Goal: Information Seeking & Learning: Learn about a topic

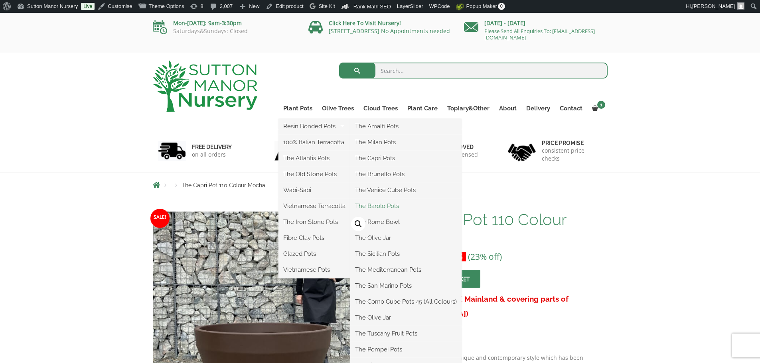
click at [369, 208] on link "The Barolo Pots" at bounding box center [405, 206] width 111 height 12
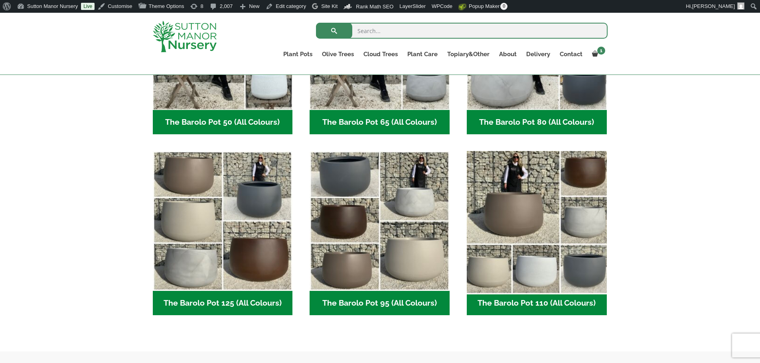
scroll to position [319, 0]
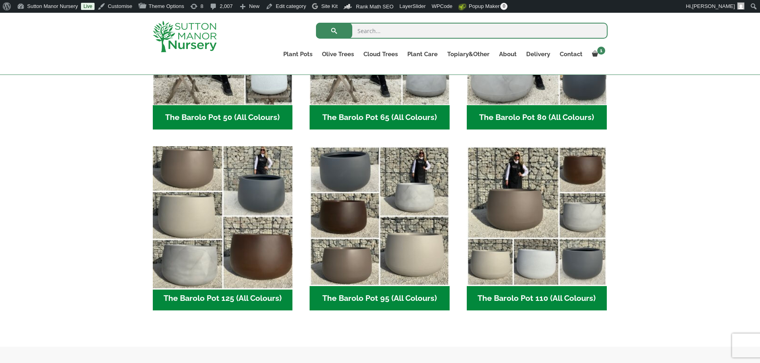
click at [221, 223] on img "Visit product category The Barolo Pot 125 (All Colours)" at bounding box center [222, 216] width 147 height 147
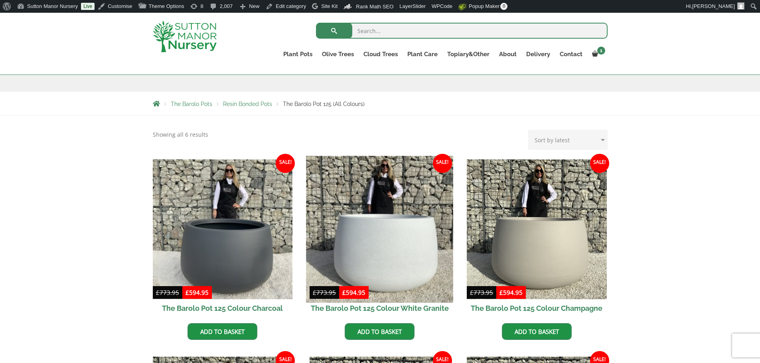
scroll to position [120, 0]
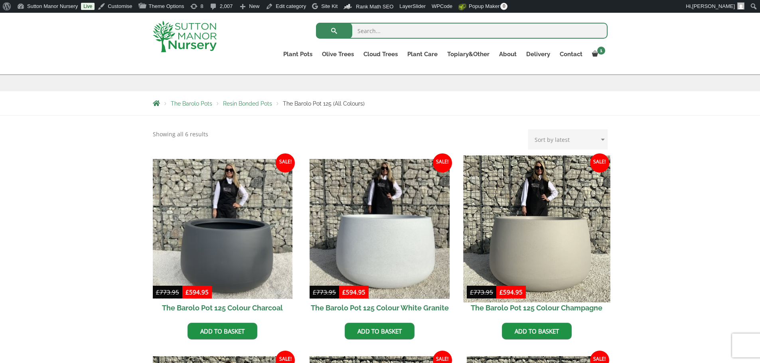
click at [474, 183] on img at bounding box center [536, 229] width 147 height 147
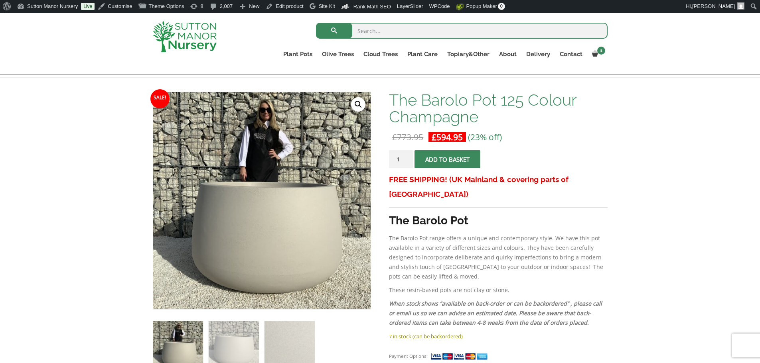
scroll to position [80, 0]
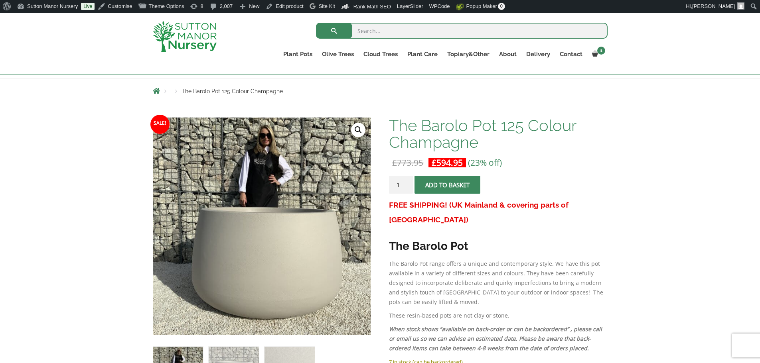
drag, startPoint x: 526, startPoint y: 351, endPoint x: 491, endPoint y: 354, distance: 34.5
click at [526, 357] on p "7 in stock (can be backordered)" at bounding box center [498, 362] width 218 height 10
click at [407, 182] on input "2" at bounding box center [401, 185] width 24 height 18
click at [407, 182] on input "3" at bounding box center [401, 185] width 24 height 18
click at [407, 182] on input "4" at bounding box center [401, 185] width 24 height 18
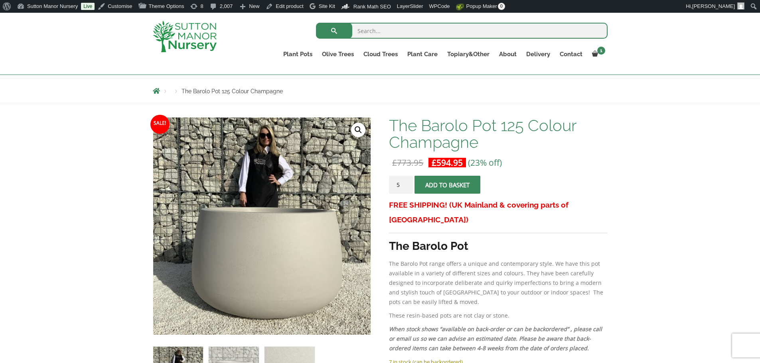
click at [407, 182] on input "5" at bounding box center [401, 185] width 24 height 18
type input "6"
click at [407, 182] on input "6" at bounding box center [401, 185] width 24 height 18
drag, startPoint x: 465, startPoint y: 184, endPoint x: 469, endPoint y: 180, distance: 5.6
click at [464, 185] on button "Add to basket" at bounding box center [447, 185] width 66 height 18
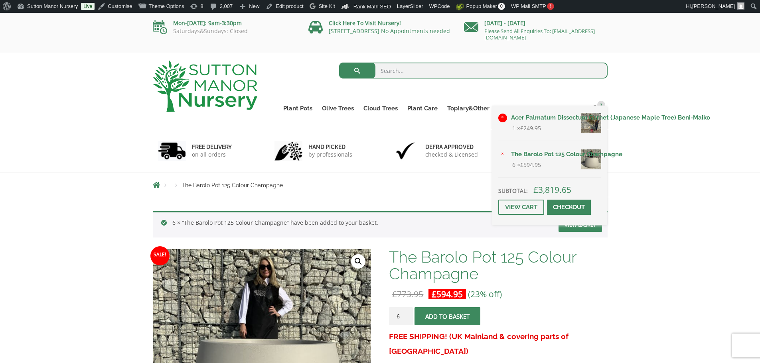
click at [502, 119] on link "×" at bounding box center [502, 118] width 9 height 9
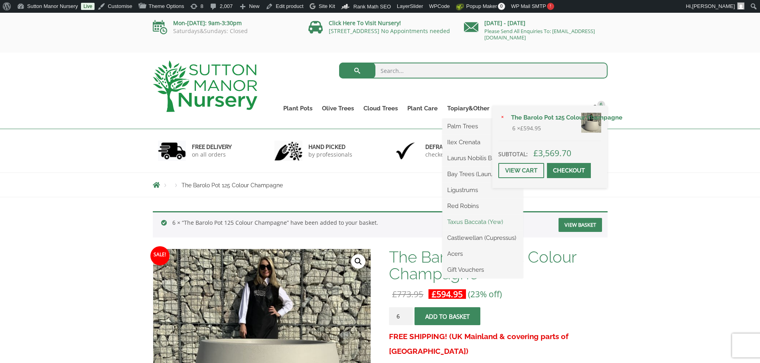
click at [459, 221] on link "Taxus Baccata (Yew)" at bounding box center [482, 222] width 81 height 12
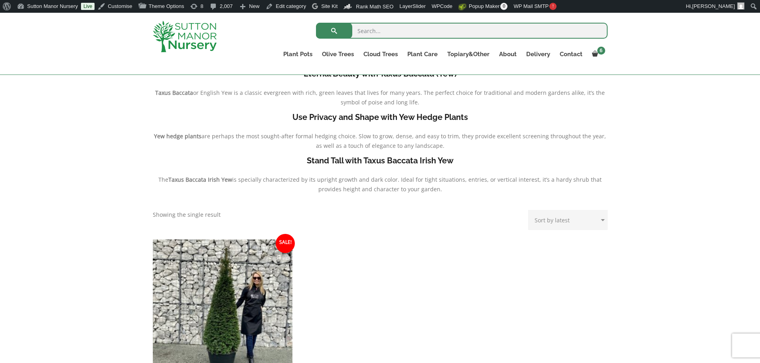
scroll to position [239, 0]
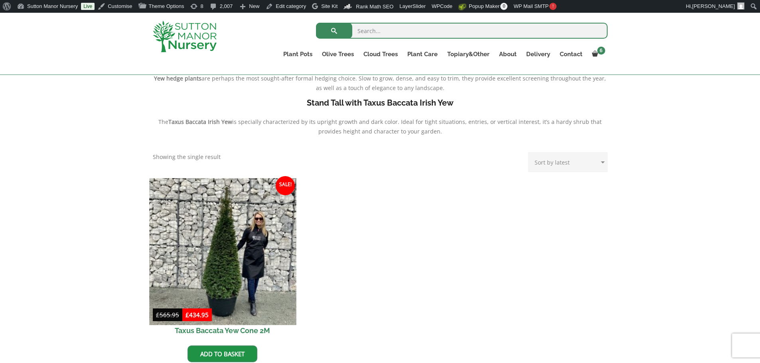
click at [236, 269] on img at bounding box center [222, 251] width 147 height 147
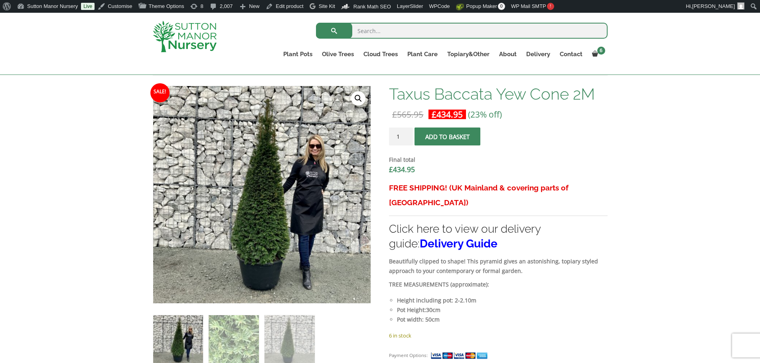
scroll to position [199, 0]
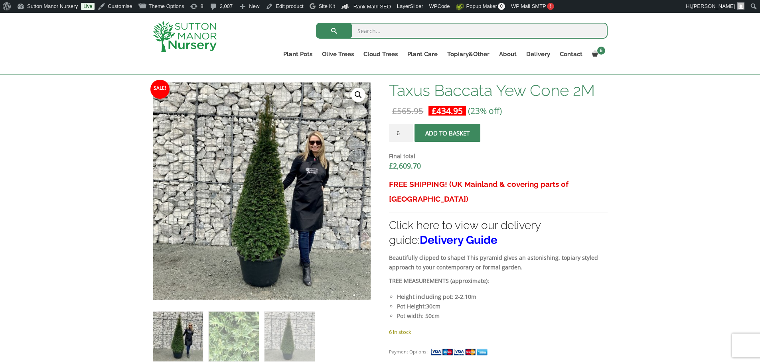
click at [405, 130] on input "6" at bounding box center [401, 133] width 24 height 18
type input "5"
click at [406, 136] on input "5" at bounding box center [401, 133] width 24 height 18
click at [456, 134] on button "Add to basket" at bounding box center [447, 133] width 66 height 18
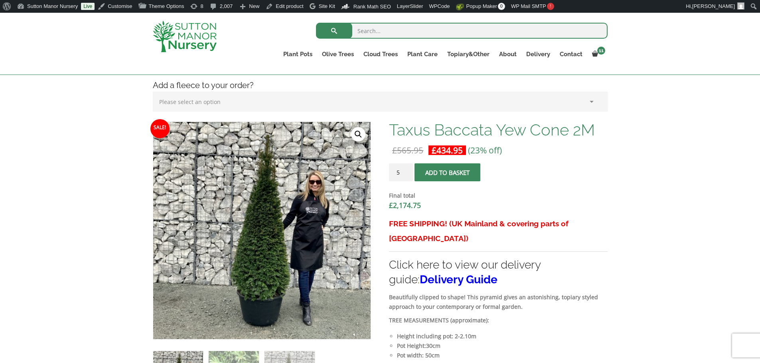
scroll to position [199, 0]
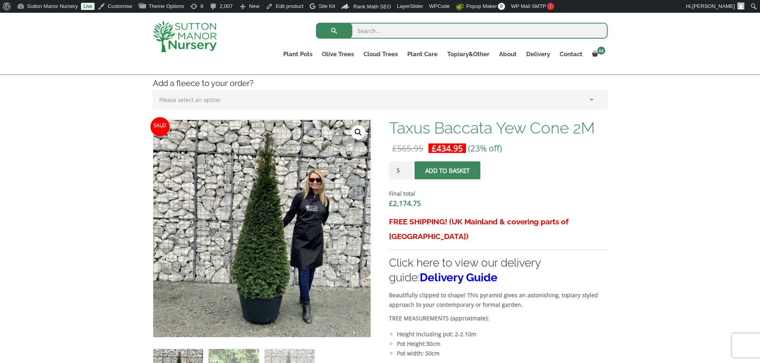
click at [371, 34] on input "search" at bounding box center [461, 31] width 291 height 16
type input "soil"
click at [316, 23] on button "submit" at bounding box center [334, 31] width 36 height 16
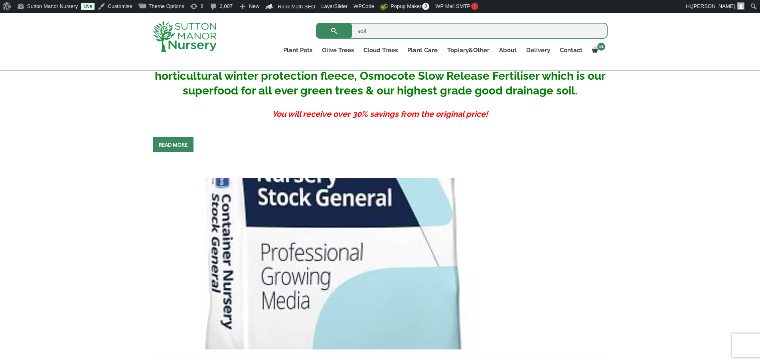
scroll to position [478, 0]
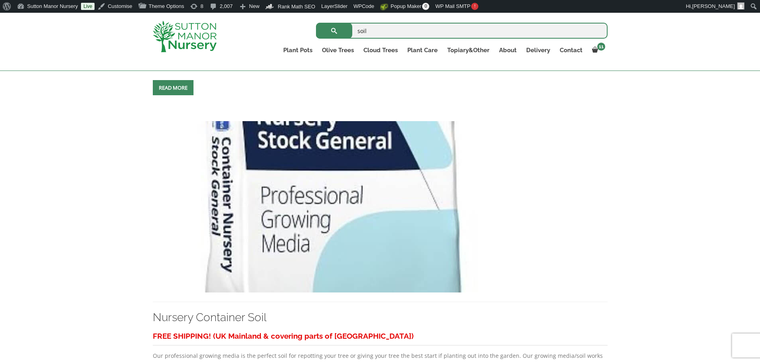
click at [439, 206] on img at bounding box center [331, 206] width 357 height 171
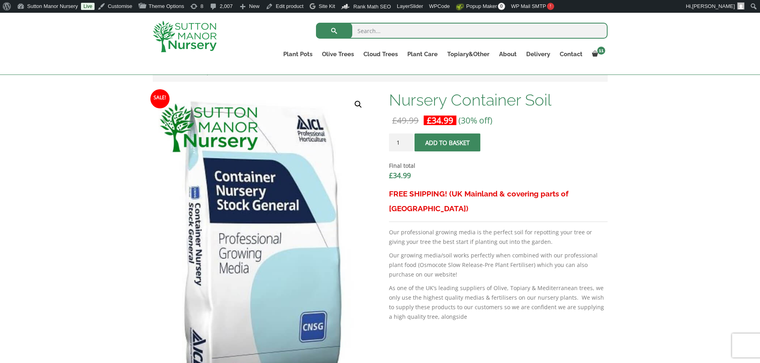
scroll to position [199, 0]
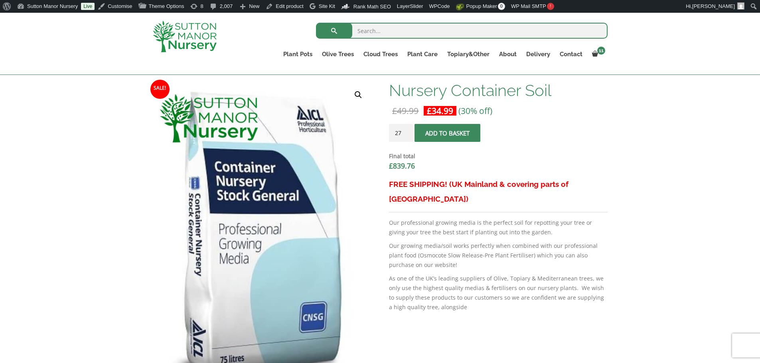
click at [408, 130] on input "27" at bounding box center [401, 133] width 24 height 18
type input "1"
click at [407, 134] on input "1" at bounding box center [401, 133] width 24 height 18
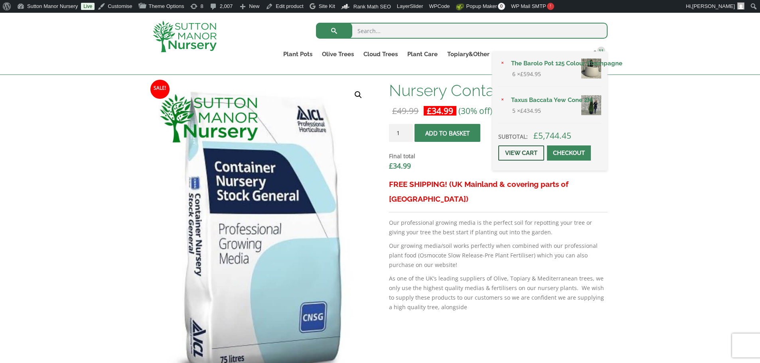
click at [527, 154] on link "View cart" at bounding box center [521, 153] width 46 height 15
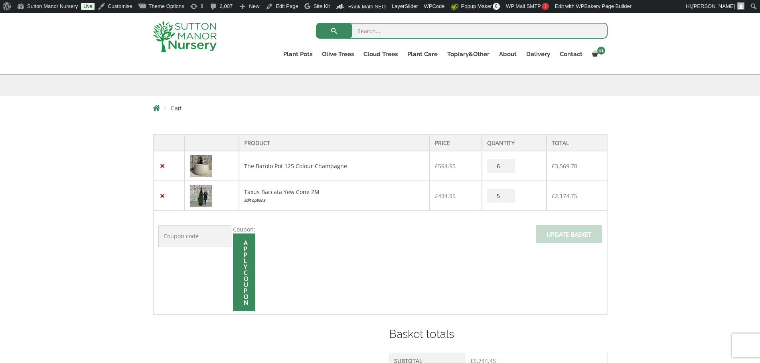
scroll to position [120, 0]
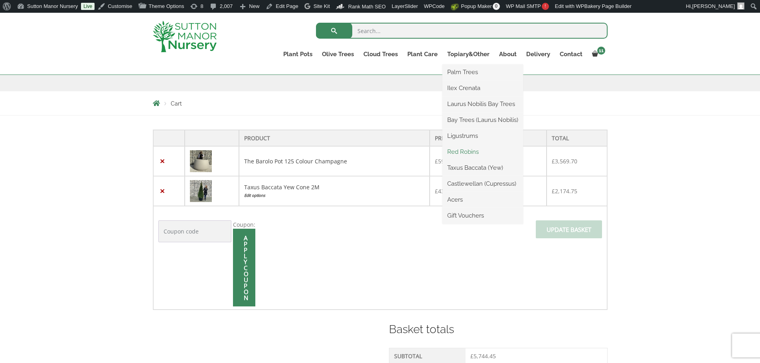
click at [474, 150] on link "Red Robins" at bounding box center [482, 152] width 81 height 12
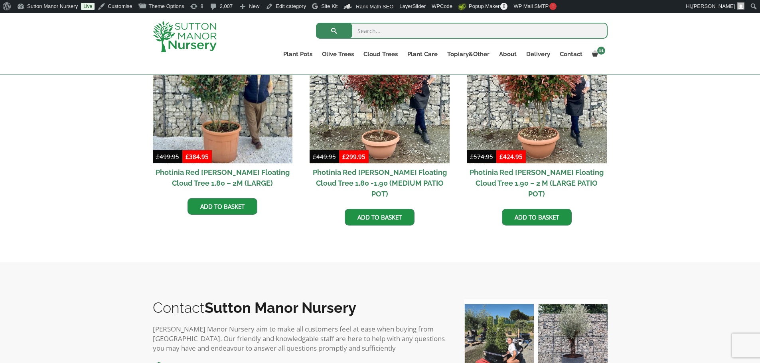
scroll to position [399, 0]
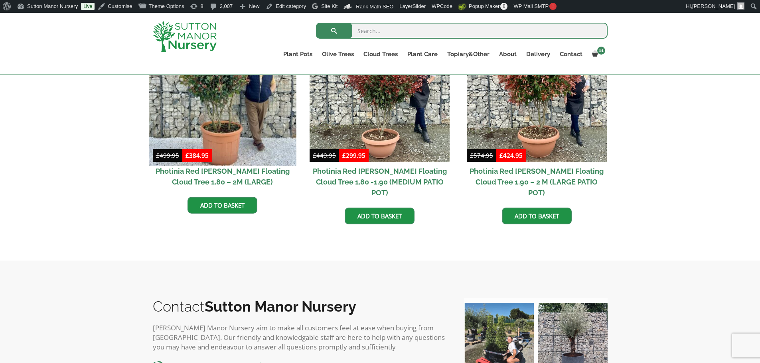
click at [244, 111] on img at bounding box center [222, 92] width 147 height 147
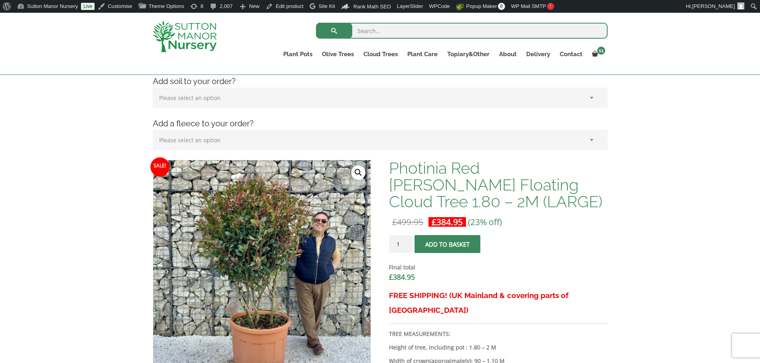
scroll to position [120, 0]
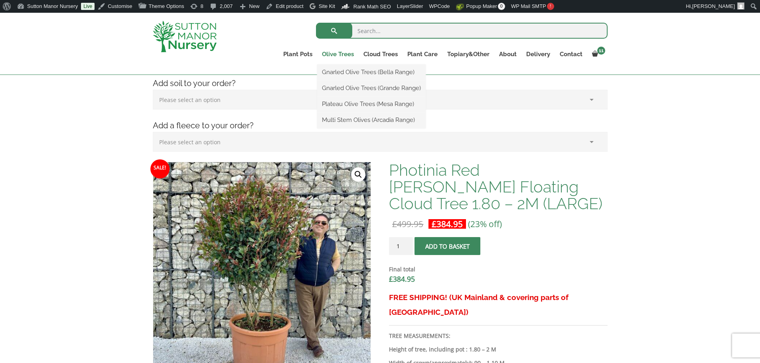
click at [342, 55] on link "Olive Trees" at bounding box center [337, 54] width 41 height 11
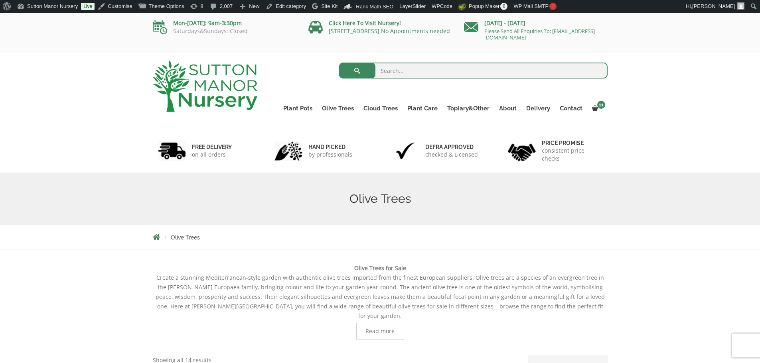
click at [244, 93] on img at bounding box center [205, 86] width 104 height 51
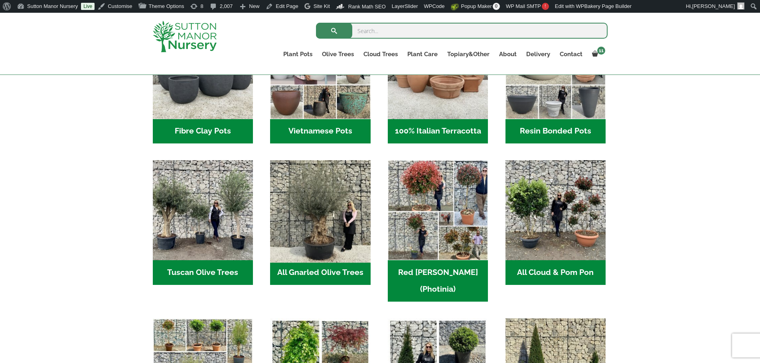
scroll to position [319, 0]
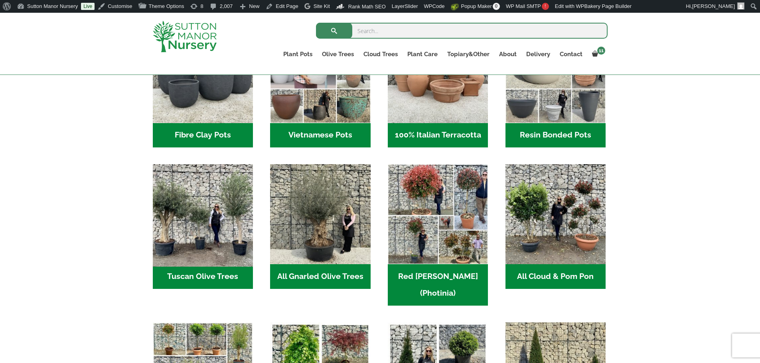
click at [203, 201] on img "Visit product category Tuscan Olive Trees" at bounding box center [202, 214] width 105 height 105
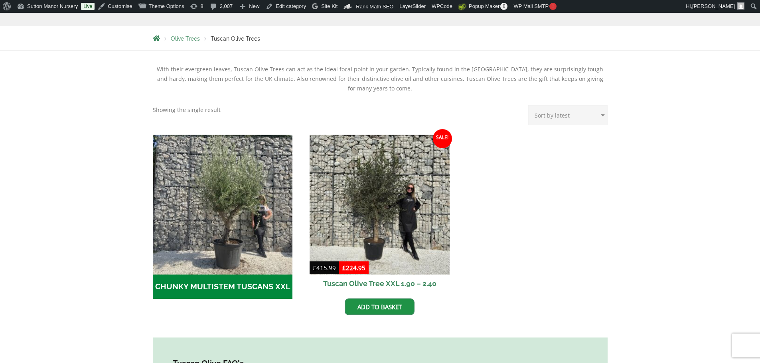
scroll to position [199, 0]
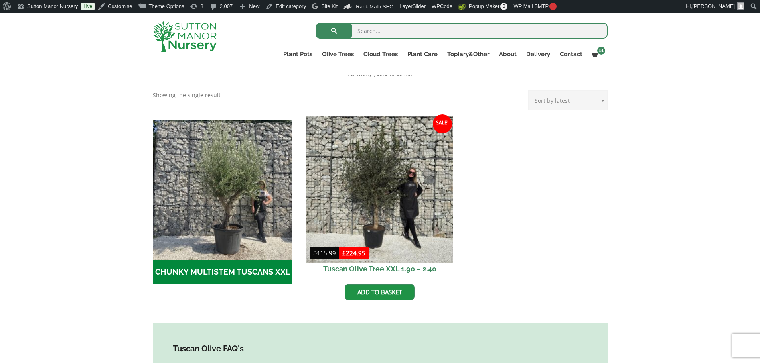
click at [401, 193] on img at bounding box center [379, 189] width 147 height 147
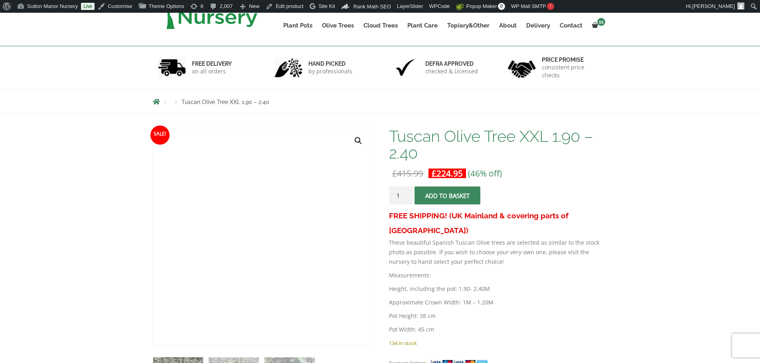
scroll to position [159, 0]
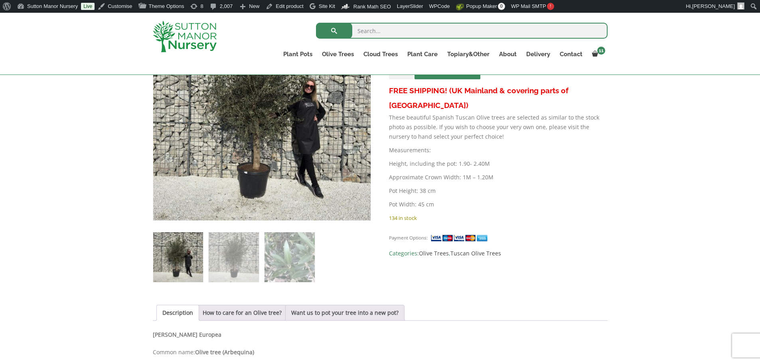
scroll to position [40, 0]
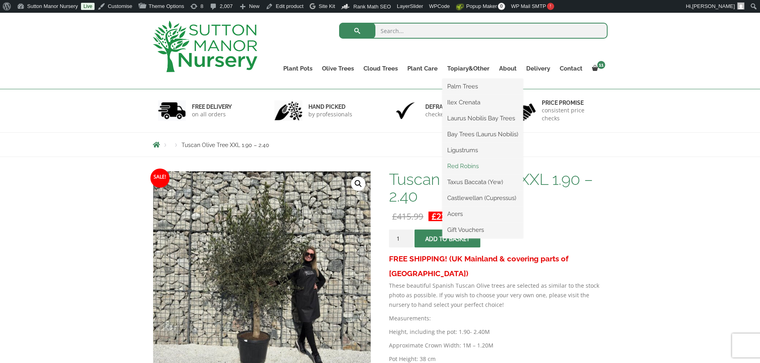
click at [462, 164] on link "Red Robins" at bounding box center [482, 166] width 81 height 12
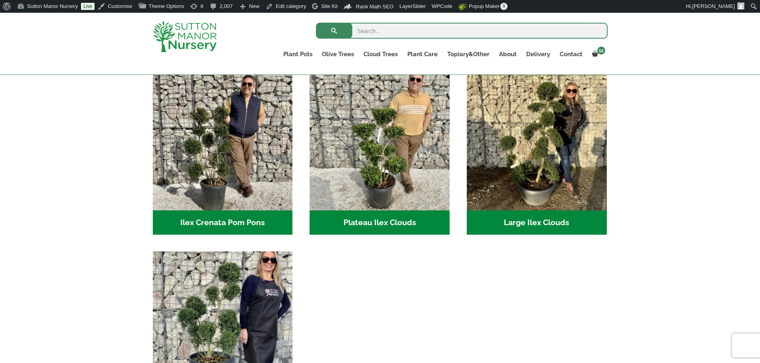
scroll to position [159, 0]
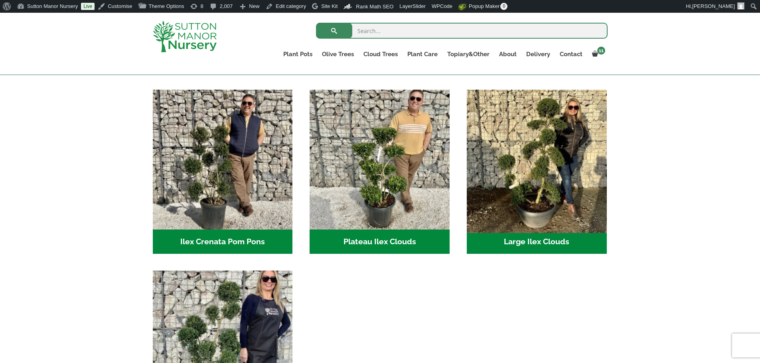
click at [555, 161] on img "Visit product category Large Ilex Clouds" at bounding box center [536, 159] width 147 height 147
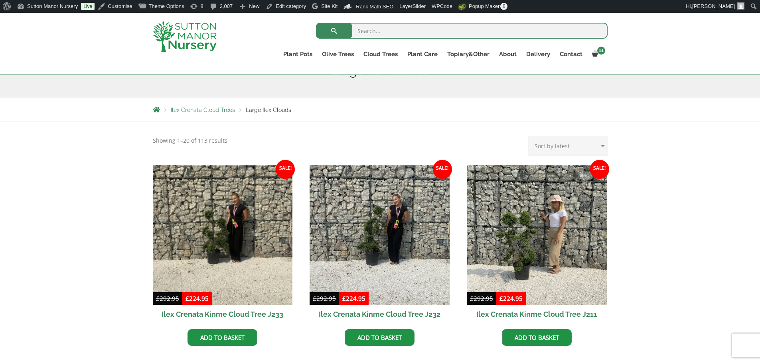
scroll to position [159, 0]
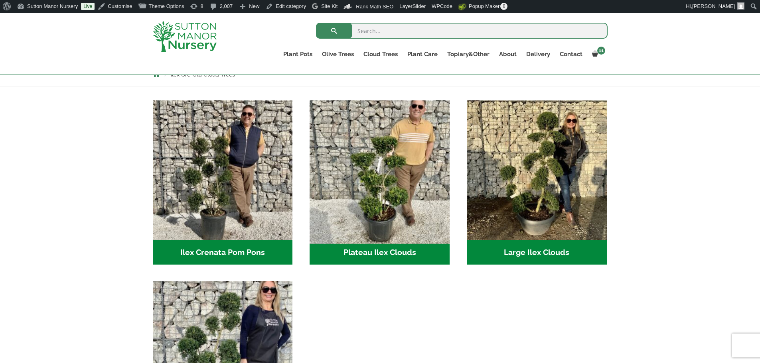
scroll to position [120, 0]
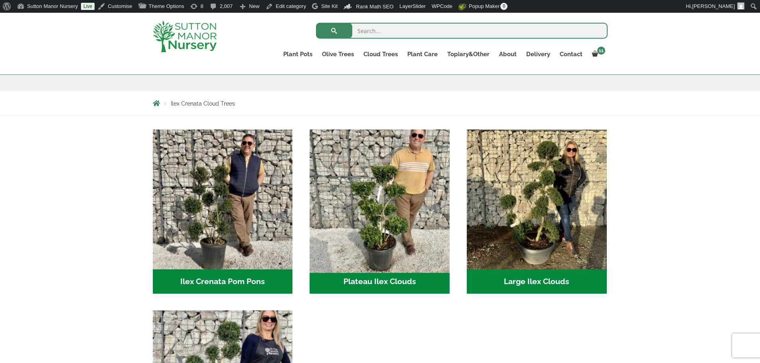
click at [387, 195] on img "Visit product category Plateau Ilex Clouds" at bounding box center [379, 199] width 147 height 147
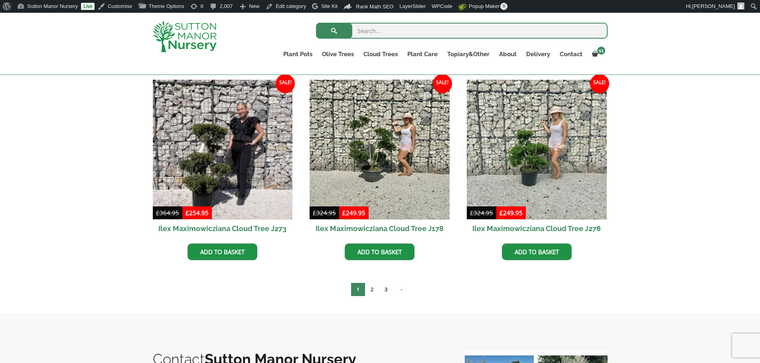
scroll to position [199, 0]
click at [371, 291] on link "2" at bounding box center [372, 289] width 14 height 13
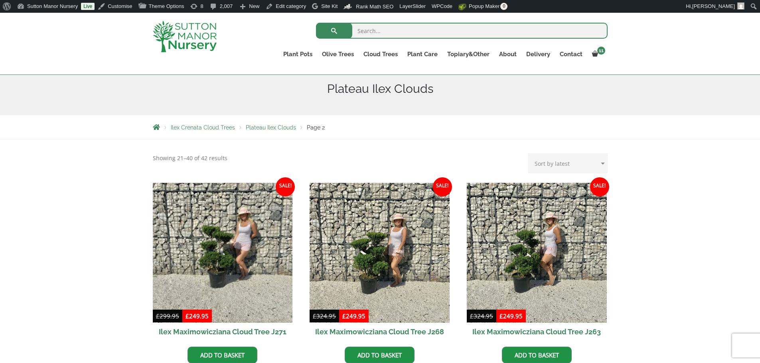
scroll to position [159, 0]
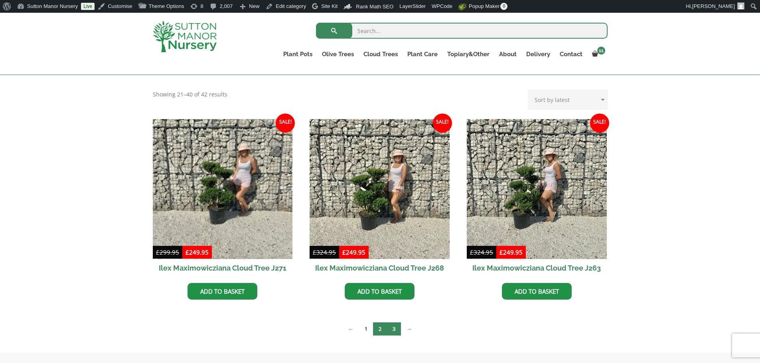
click at [396, 329] on link "3" at bounding box center [394, 329] width 14 height 13
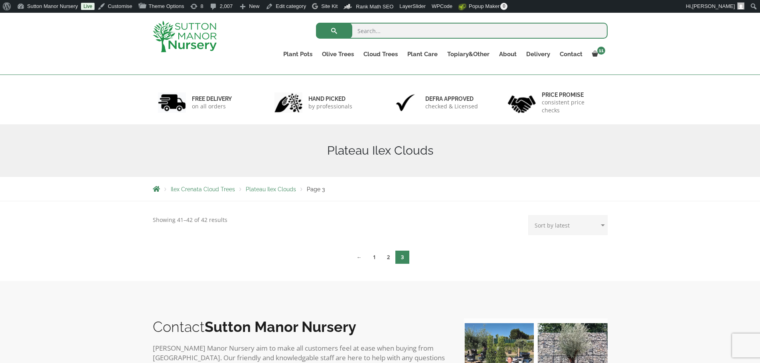
scroll to position [159, 0]
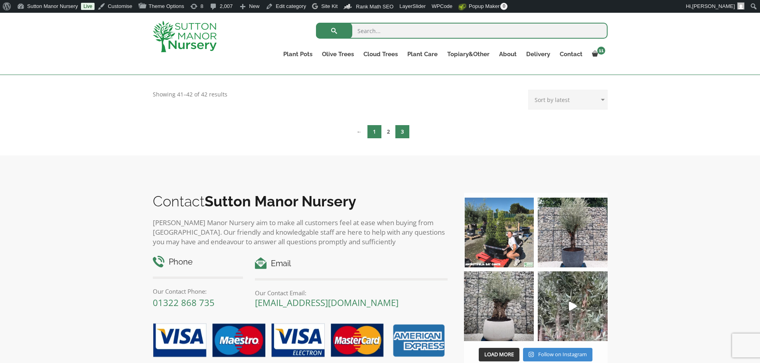
click at [374, 134] on link "1" at bounding box center [374, 131] width 14 height 13
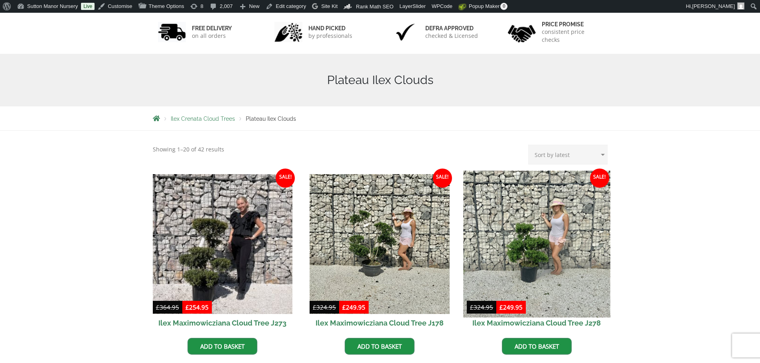
scroll to position [120, 0]
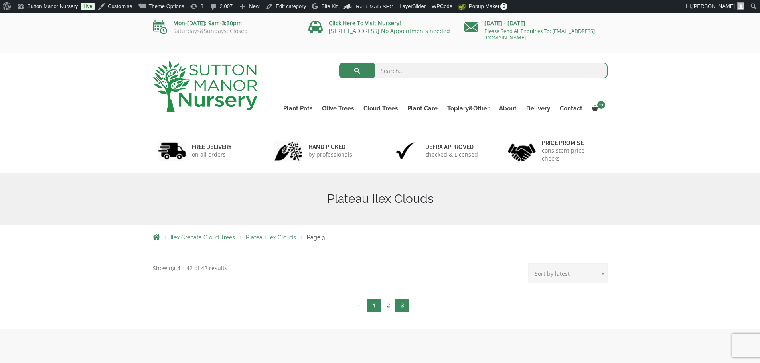
click at [371, 305] on link "1" at bounding box center [374, 305] width 14 height 13
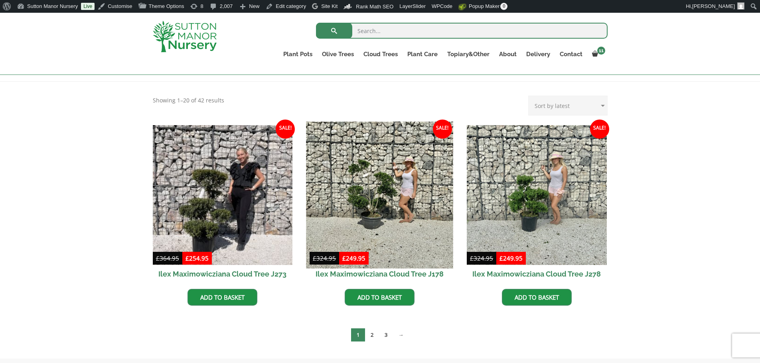
scroll to position [159, 0]
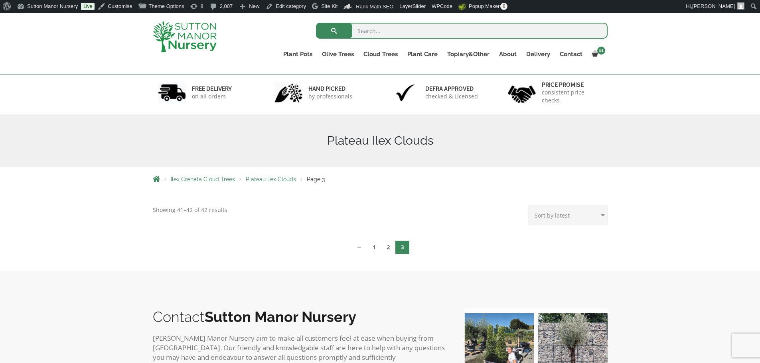
scroll to position [40, 0]
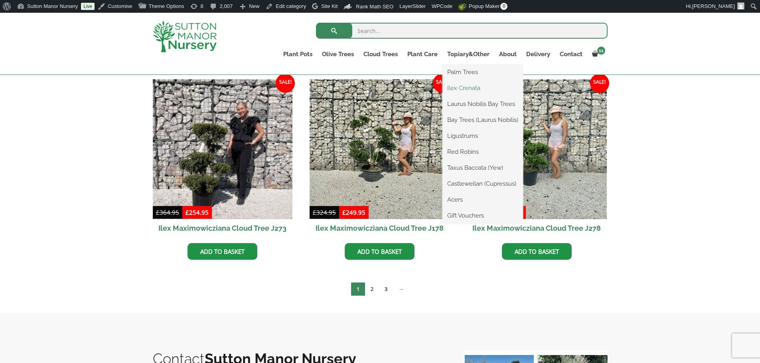
click at [465, 87] on link "Ilex Crenata" at bounding box center [482, 88] width 81 height 12
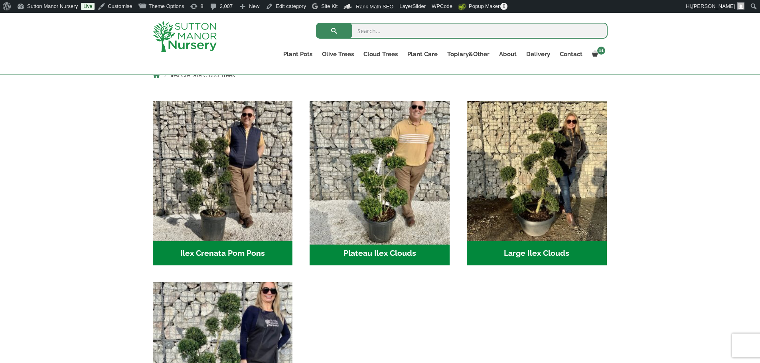
scroll to position [159, 0]
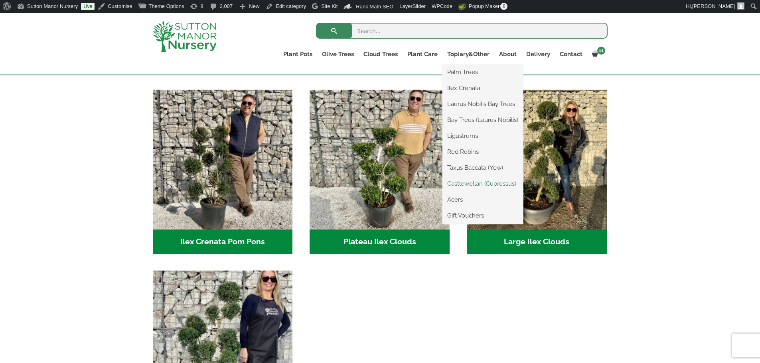
click at [471, 186] on link "Castlewellan (Cupressus)" at bounding box center [482, 184] width 81 height 12
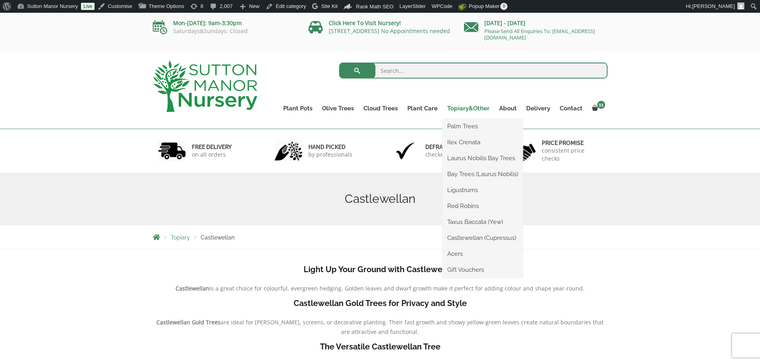
click at [480, 108] on link "Topiary&Other" at bounding box center [468, 108] width 52 height 11
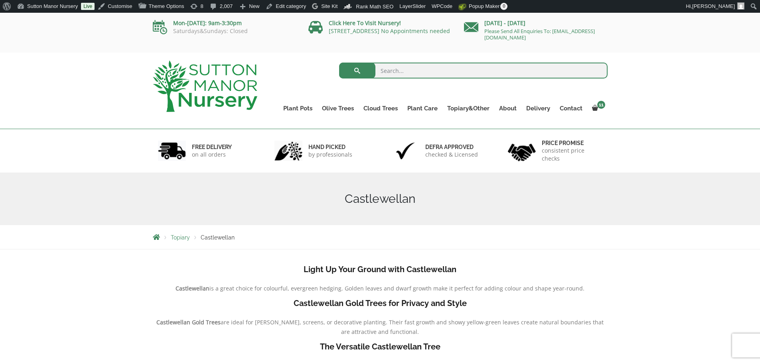
click at [157, 76] on img at bounding box center [205, 86] width 104 height 51
click at [202, 75] on img at bounding box center [205, 86] width 104 height 51
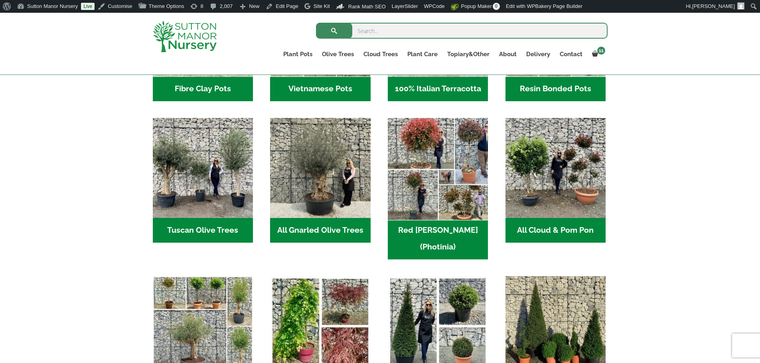
scroll to position [399, 0]
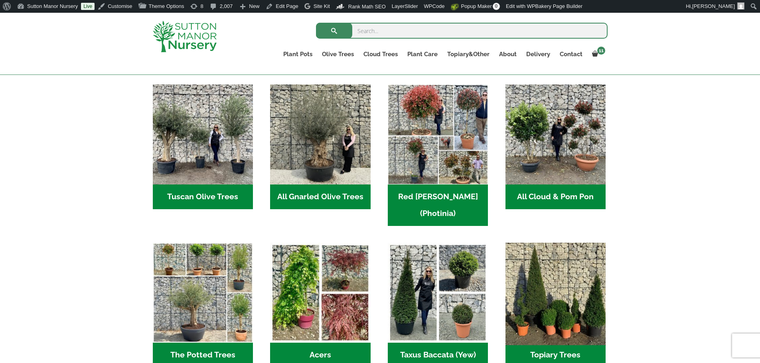
click at [558, 253] on img "Visit product category Topiary Trees" at bounding box center [554, 292] width 105 height 105
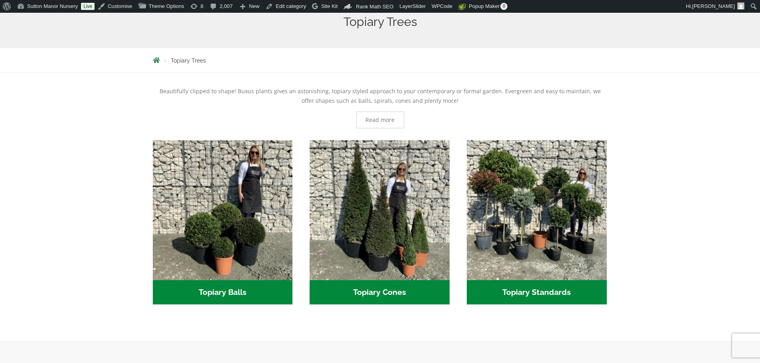
scroll to position [239, 0]
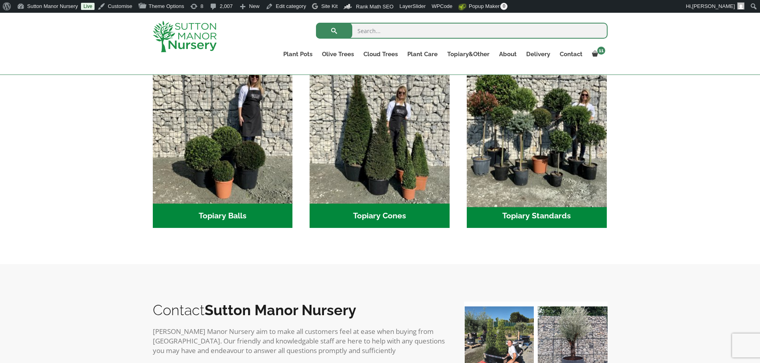
click at [561, 174] on img "Visit product category Topiary Standards" at bounding box center [536, 133] width 147 height 147
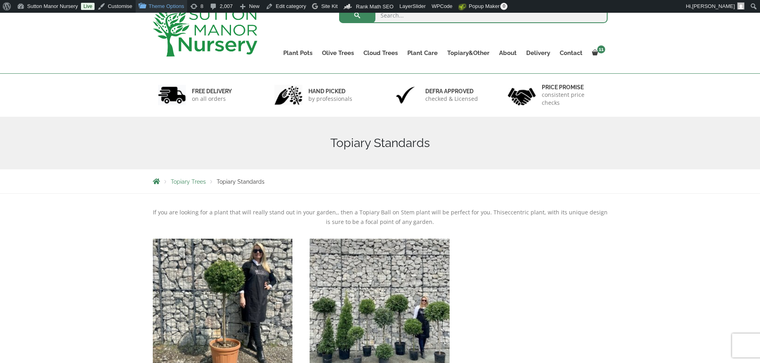
scroll to position [40, 0]
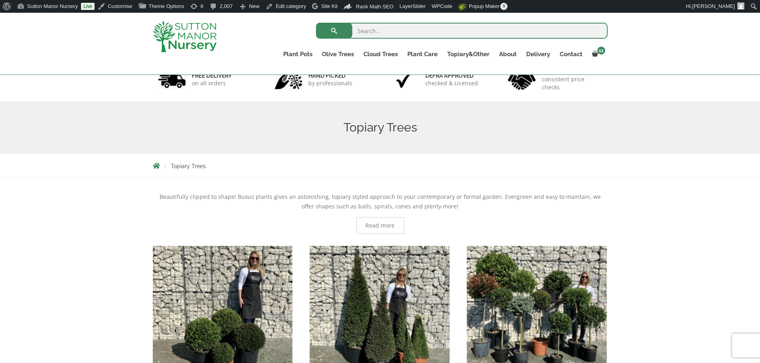
scroll to position [39, 0]
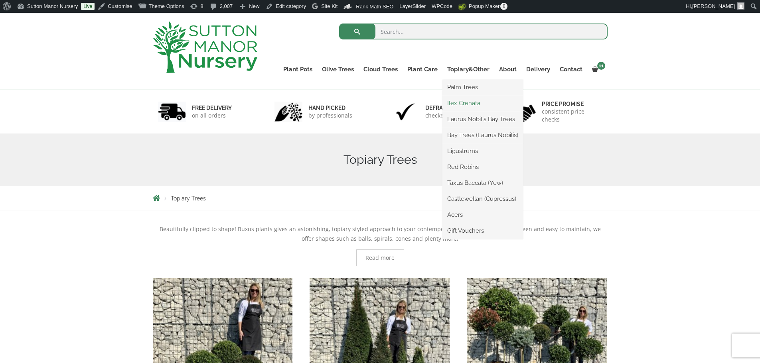
click at [464, 106] on link "Ilex Crenata" at bounding box center [482, 103] width 81 height 12
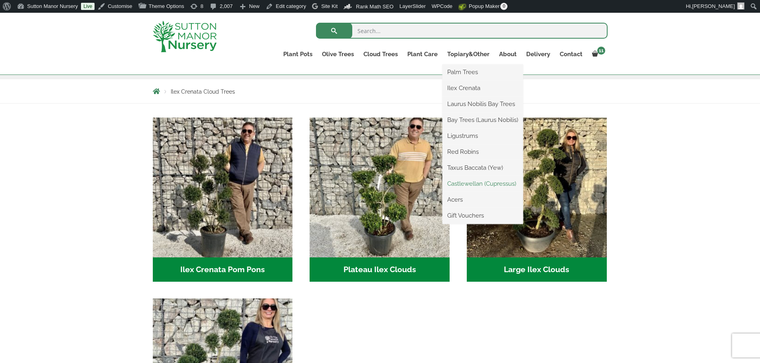
scroll to position [159, 0]
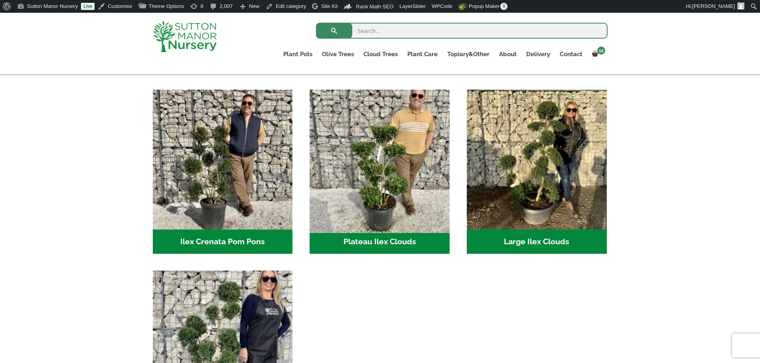
click at [356, 162] on img "Visit product category Plateau Ilex Clouds" at bounding box center [379, 159] width 147 height 147
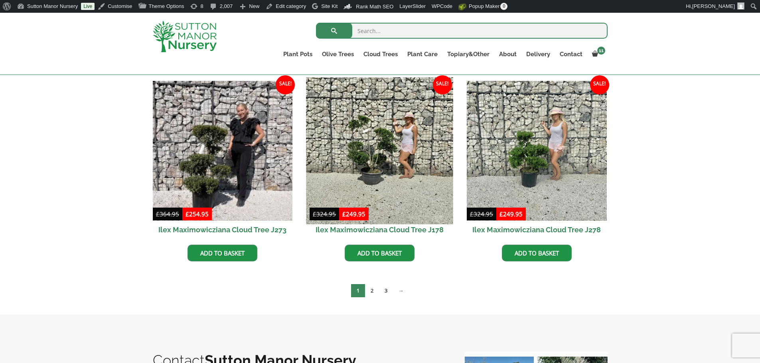
scroll to position [199, 0]
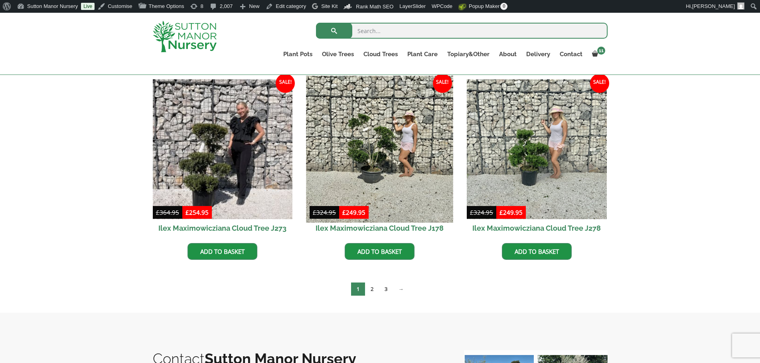
click at [357, 133] on img at bounding box center [379, 149] width 147 height 147
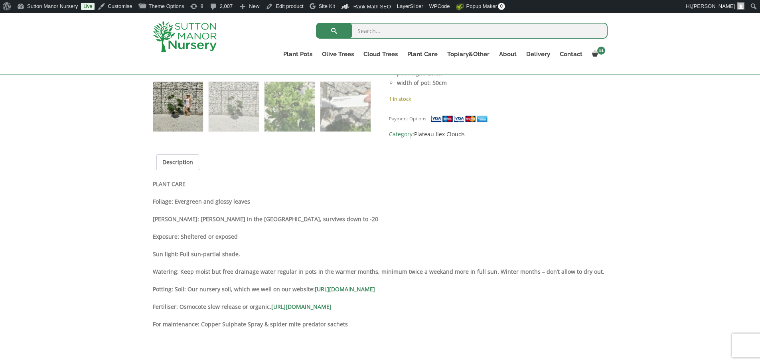
scroll to position [439, 0]
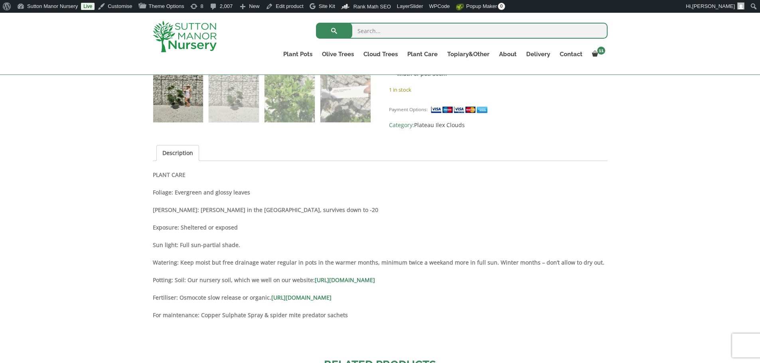
drag, startPoint x: 153, startPoint y: 175, endPoint x: 599, endPoint y: 276, distance: 458.0
click at [599, 276] on div "Description PLANT CARE Foliage: Evergreen and glossy leaves Hardy: Hardy in the…" at bounding box center [380, 257] width 455 height 175
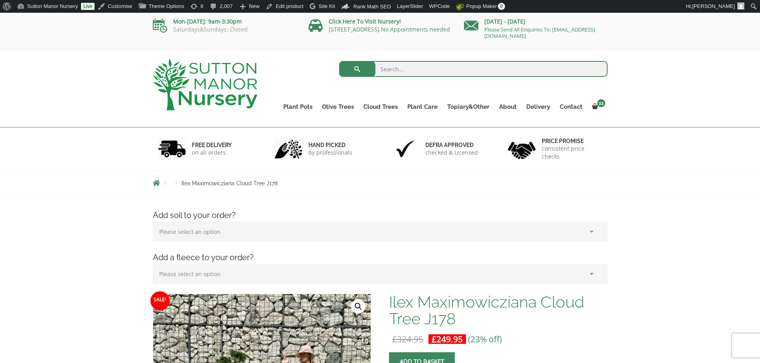
scroll to position [0, 0]
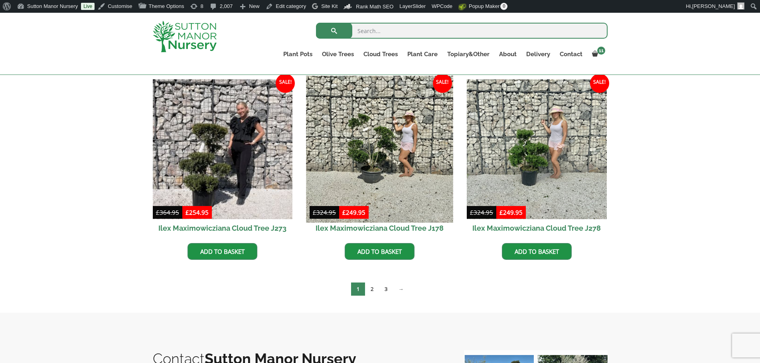
click at [394, 147] on img at bounding box center [379, 149] width 147 height 147
click at [378, 178] on img at bounding box center [379, 149] width 147 height 147
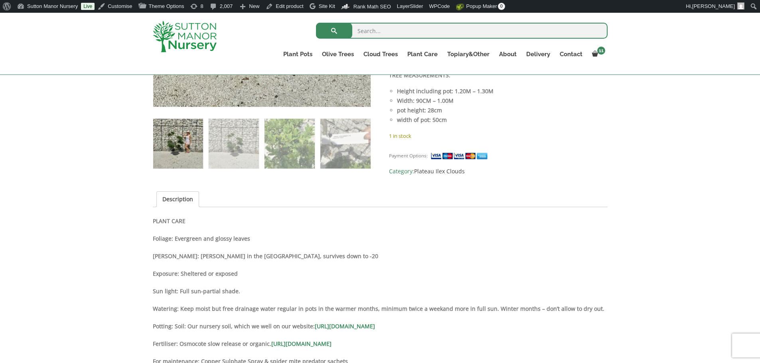
scroll to position [439, 0]
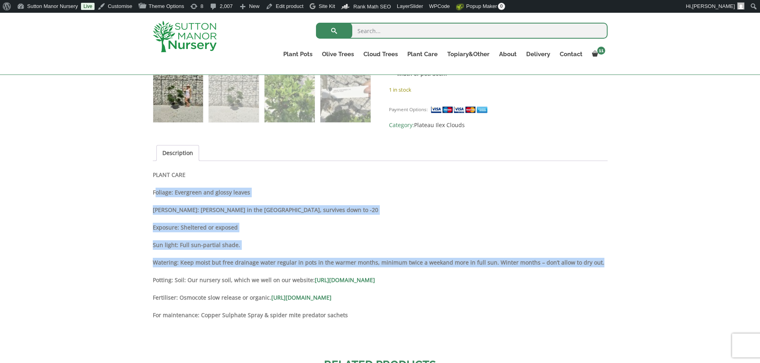
drag, startPoint x: 156, startPoint y: 192, endPoint x: 598, endPoint y: 260, distance: 447.3
click at [598, 260] on div "Description PLANT CARE Foliage: Evergreen and glossy leaves Hardy: Hardy in the…" at bounding box center [380, 257] width 455 height 175
copy div "oliage: Evergreen and glossy leaves [PERSON_NAME]: [PERSON_NAME] in the [GEOGRA…"
